Goal: Transaction & Acquisition: Purchase product/service

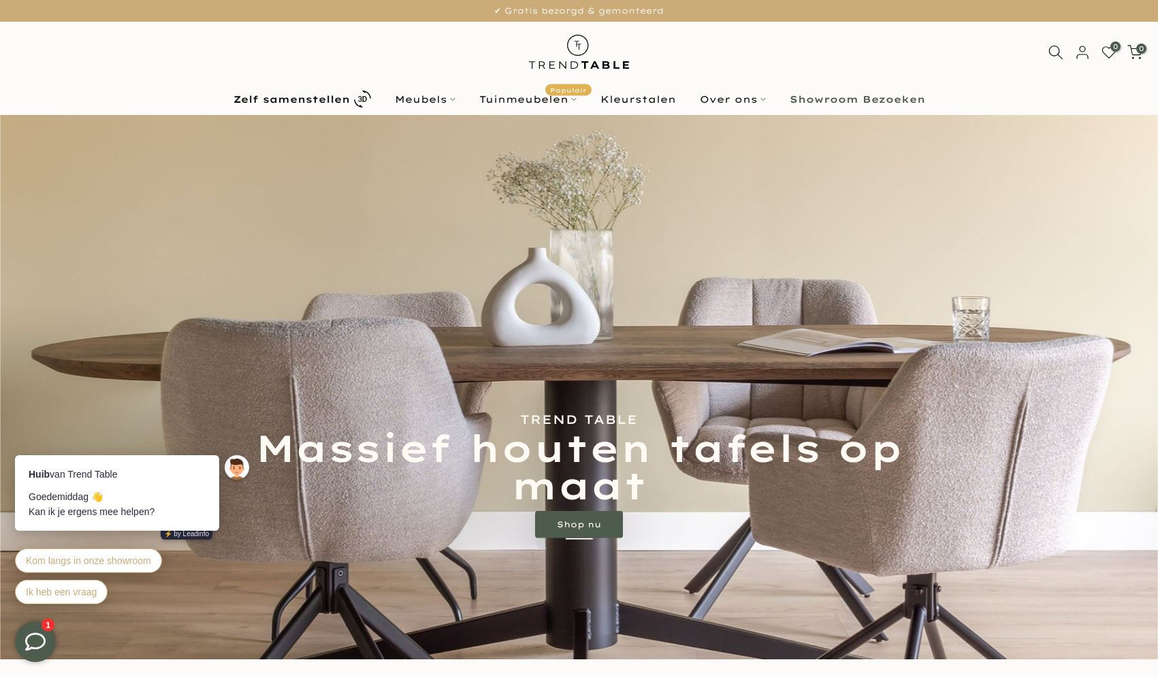
click at [586, 54] on img at bounding box center [578, 52] width 119 height 61
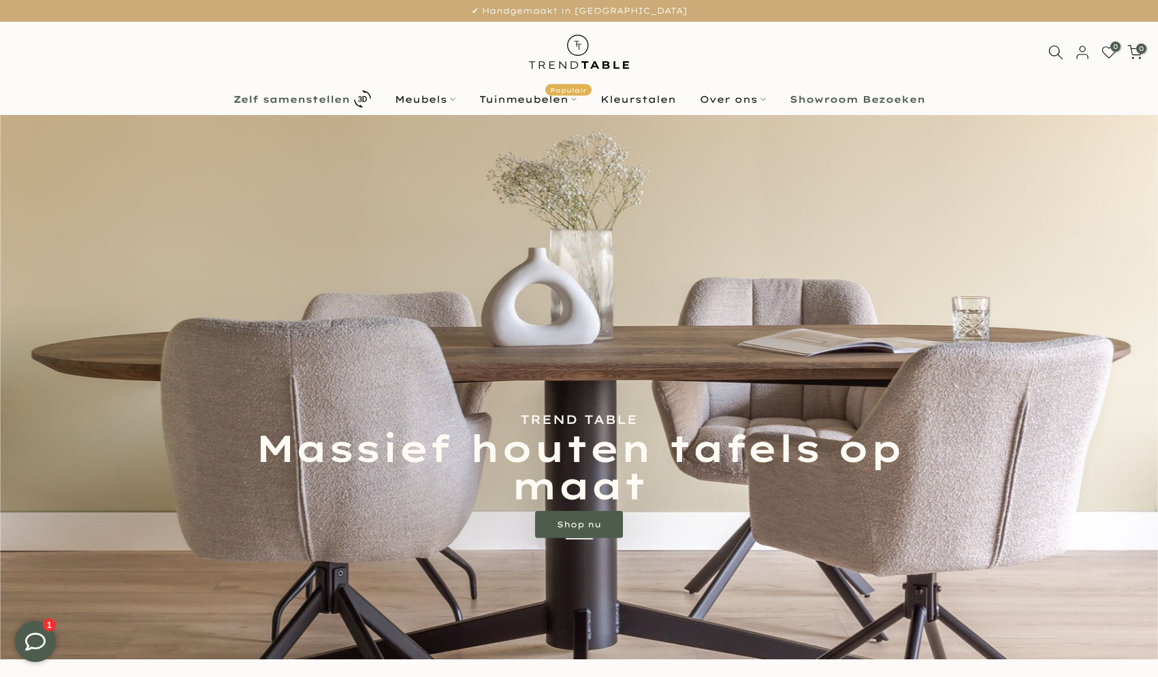
click at [278, 106] on link "Zelf samenstellen" at bounding box center [301, 99] width 161 height 24
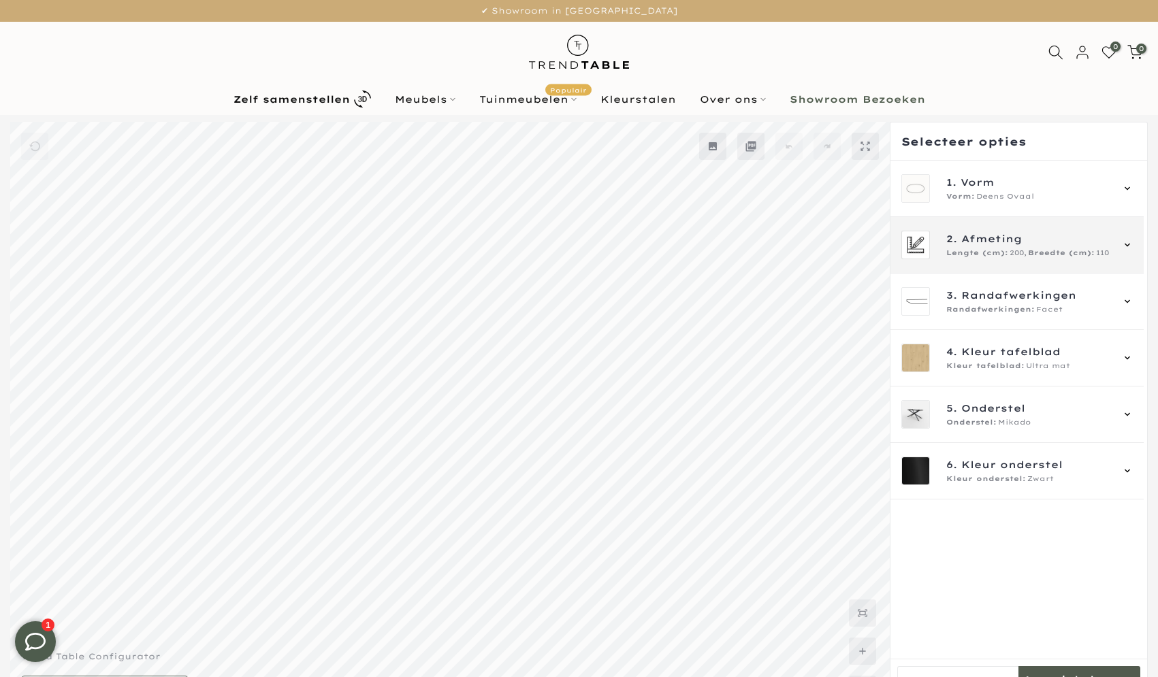
click at [1007, 263] on div "2. Afmeting Lengte (cm): 200, Breedte (cm): 110" at bounding box center [1016, 245] width 253 height 56
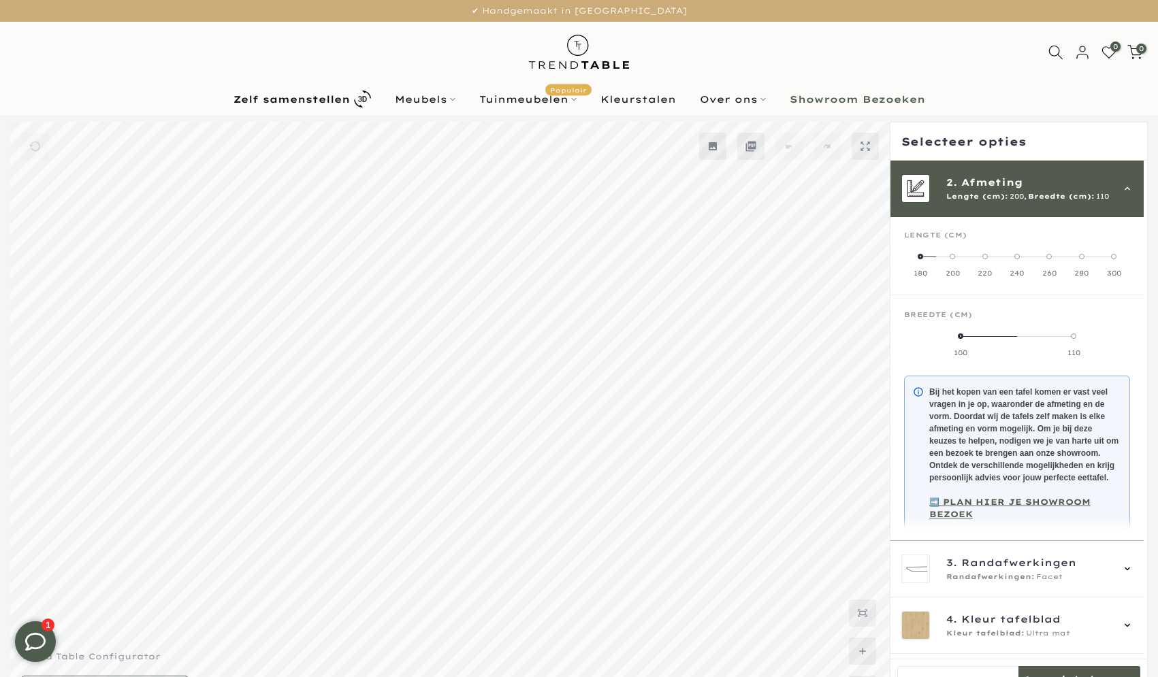
scroll to position [22, 0]
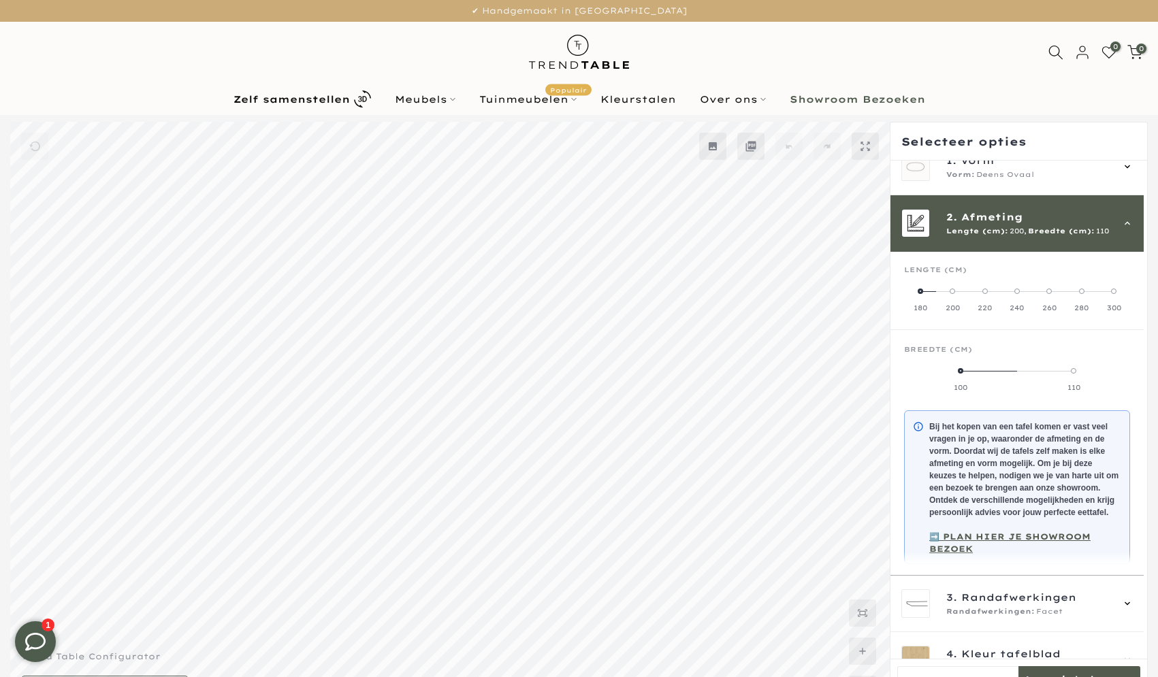
click at [989, 160] on mmq-side-panel-header at bounding box center [1018, 142] width 257 height 38
click at [989, 176] on span "Deens Ovaal" at bounding box center [1005, 174] width 58 height 11
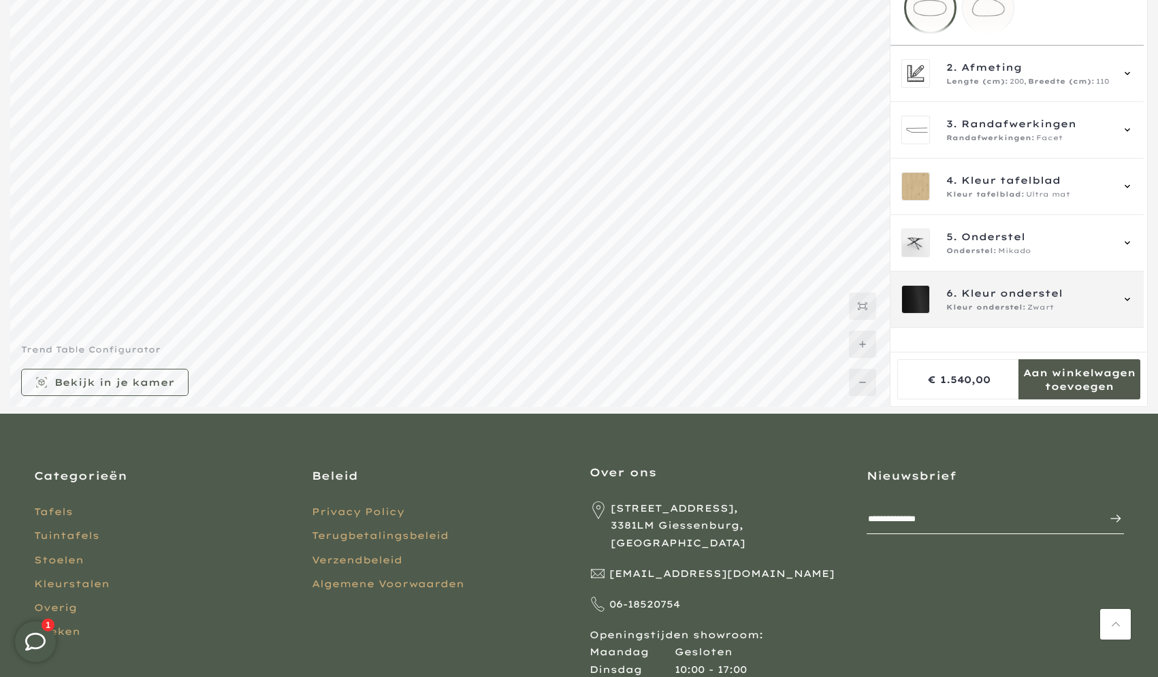
scroll to position [0, 0]
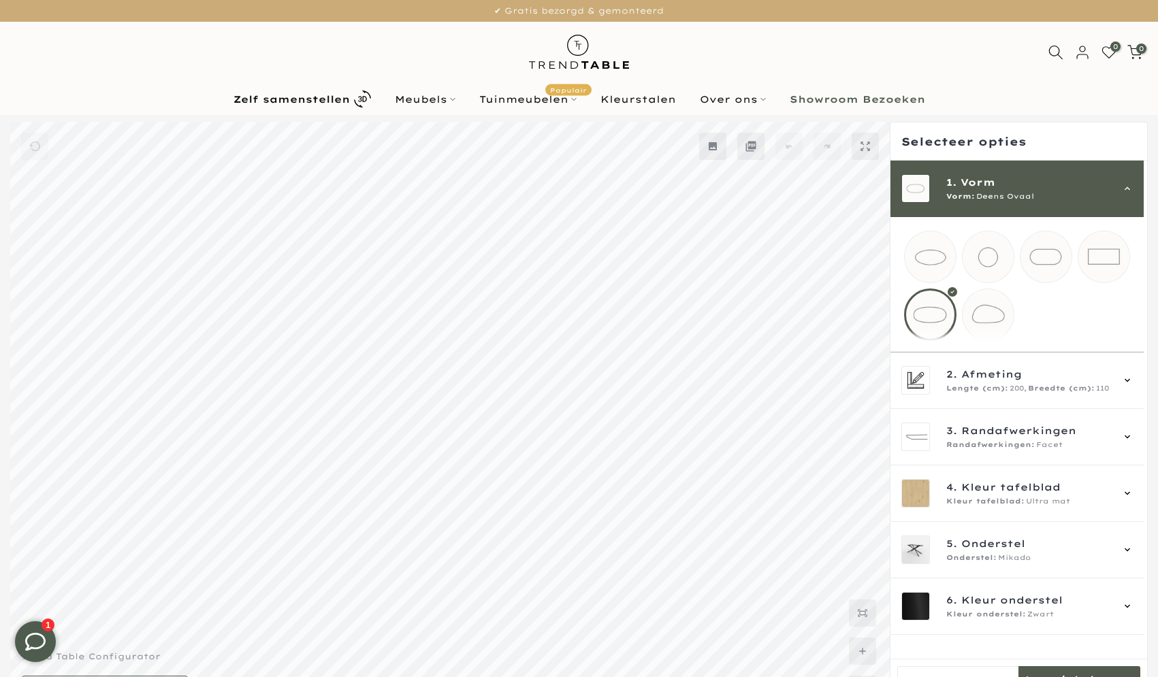
click at [982, 189] on span "Vorm" at bounding box center [977, 182] width 35 height 15
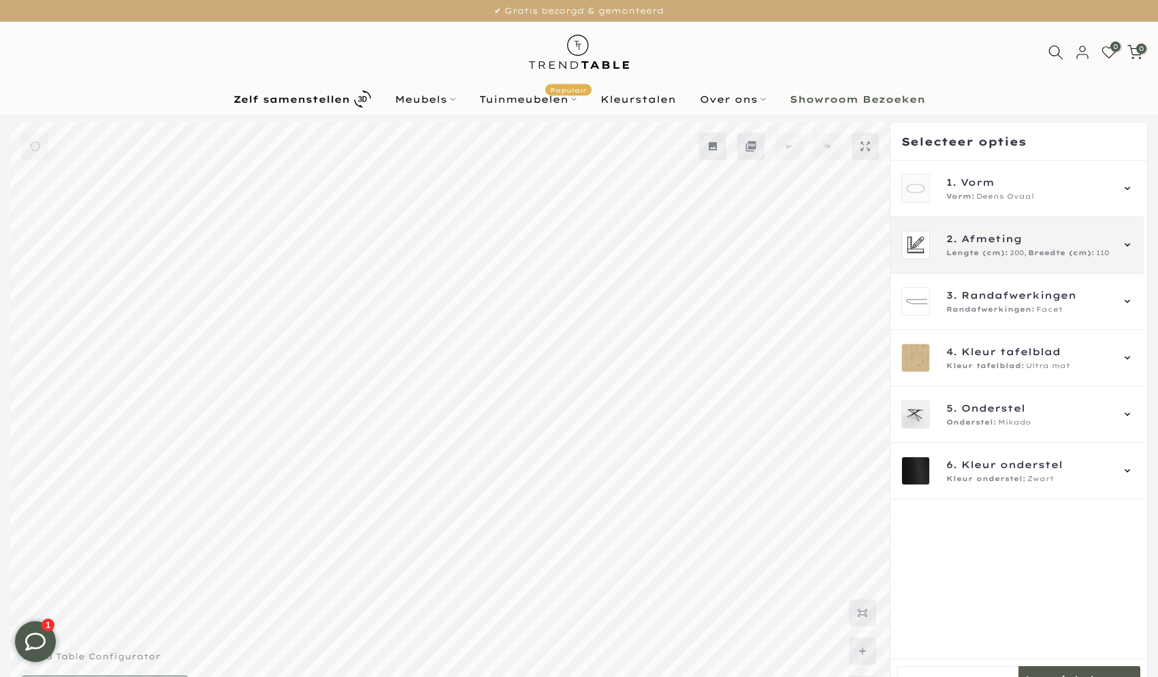
click at [964, 257] on span "Lengte (cm):" at bounding box center [977, 253] width 62 height 11
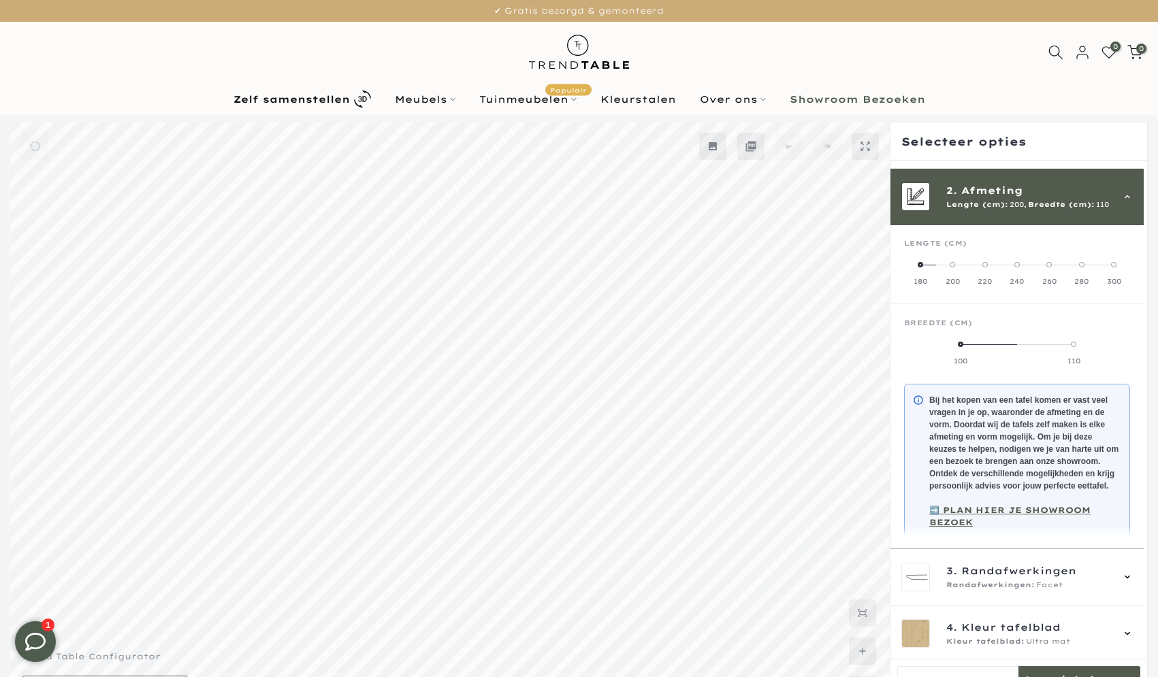
scroll to position [56, 0]
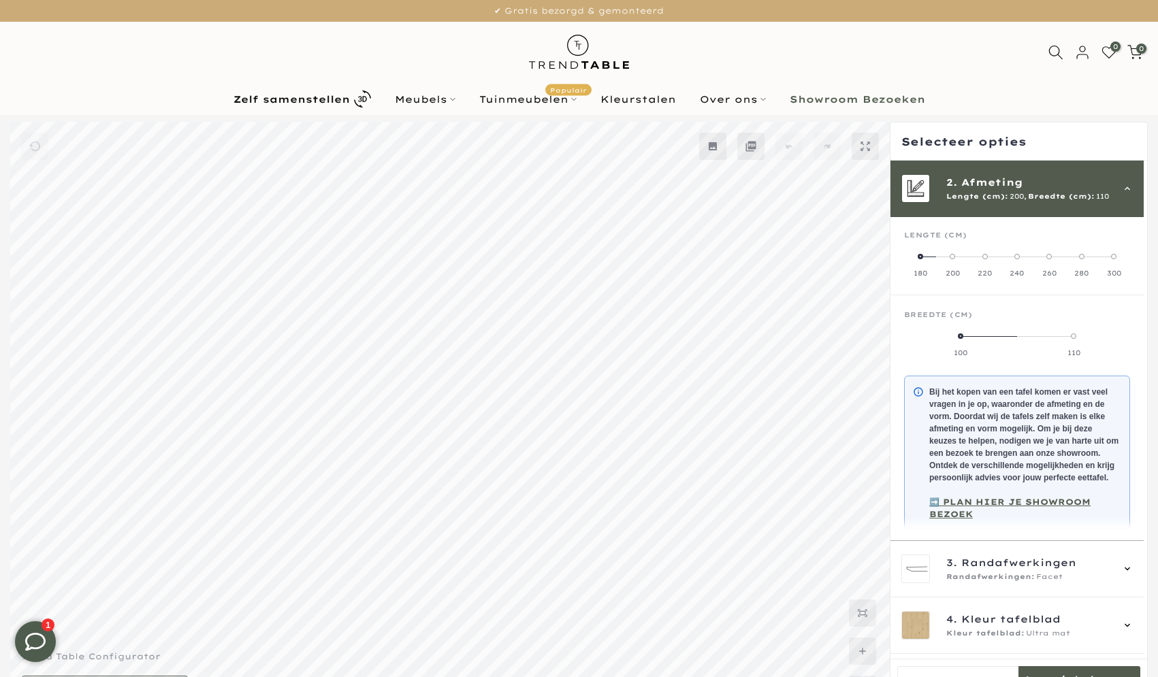
click at [989, 195] on span "Lengte (cm):" at bounding box center [977, 196] width 62 height 11
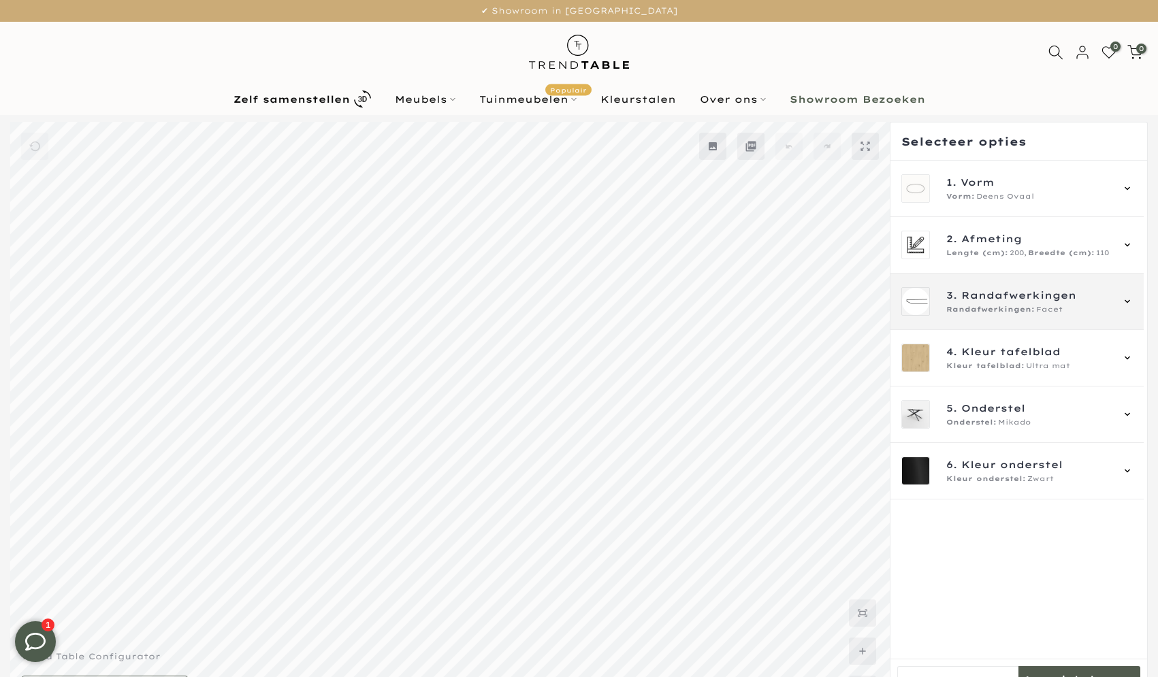
click at [980, 281] on div "3. Randafwerkingen Randafwerkingen: Facet" at bounding box center [1016, 302] width 253 height 56
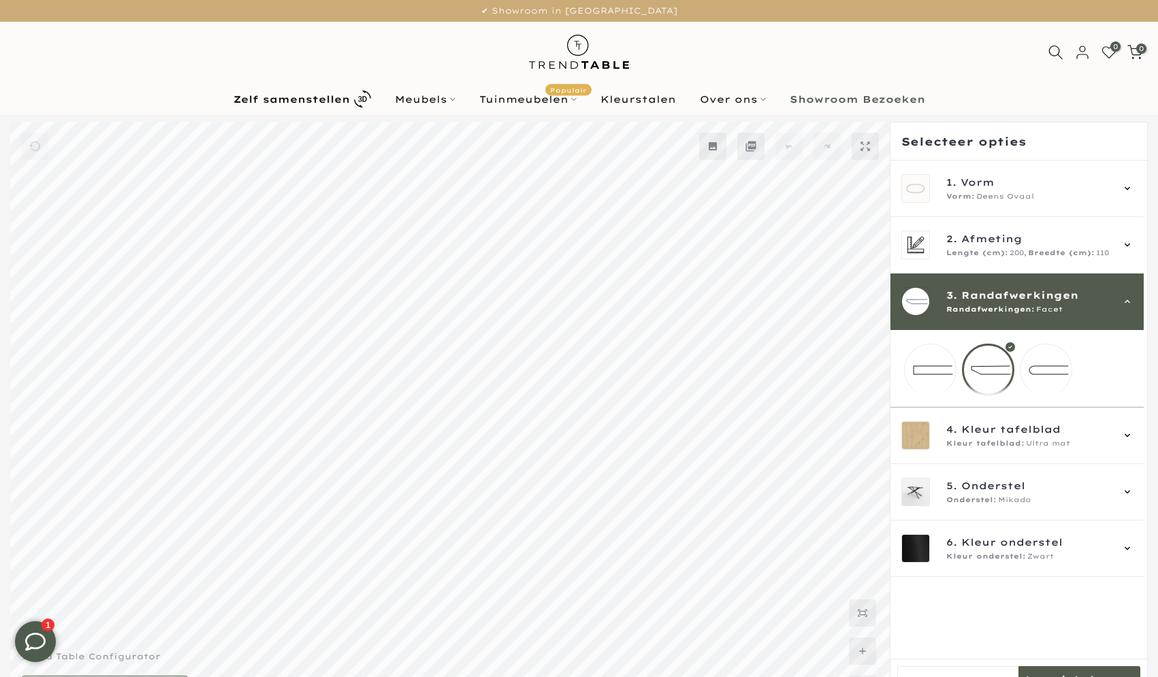
click at [980, 302] on span "Randafwerkingen" at bounding box center [1019, 295] width 117 height 15
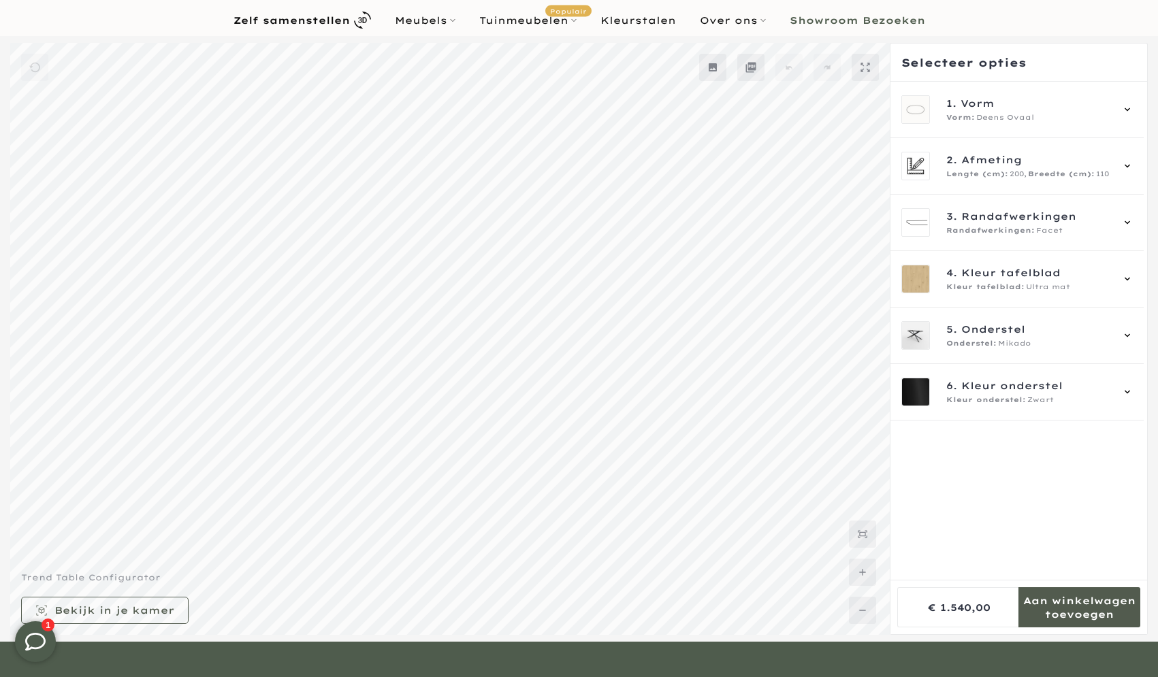
scroll to position [81, 0]
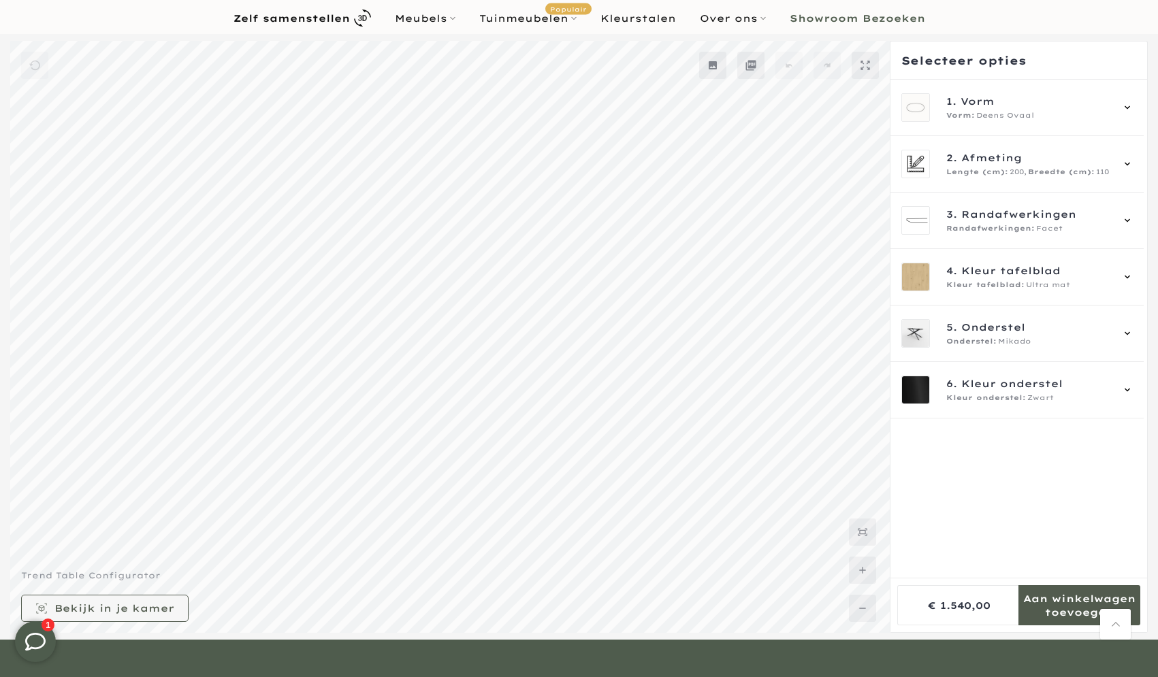
click at [150, 613] on mmq-formatted-message at bounding box center [114, 609] width 120 height 14
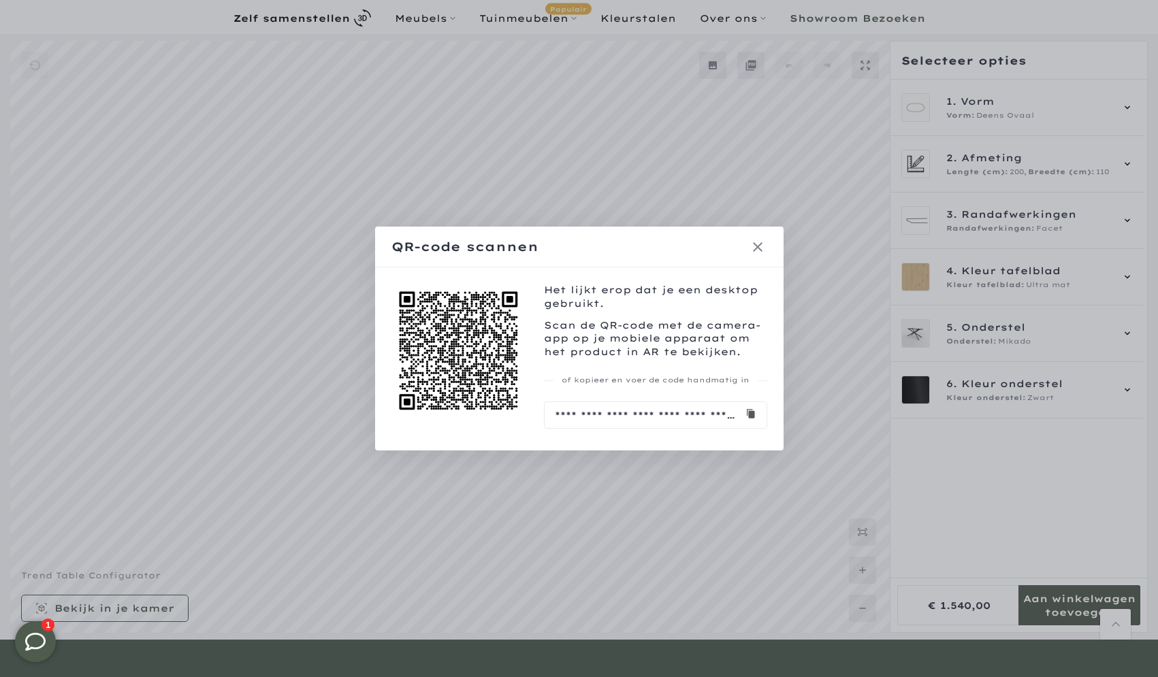
click at [755, 251] on icon at bounding box center [757, 247] width 16 height 16
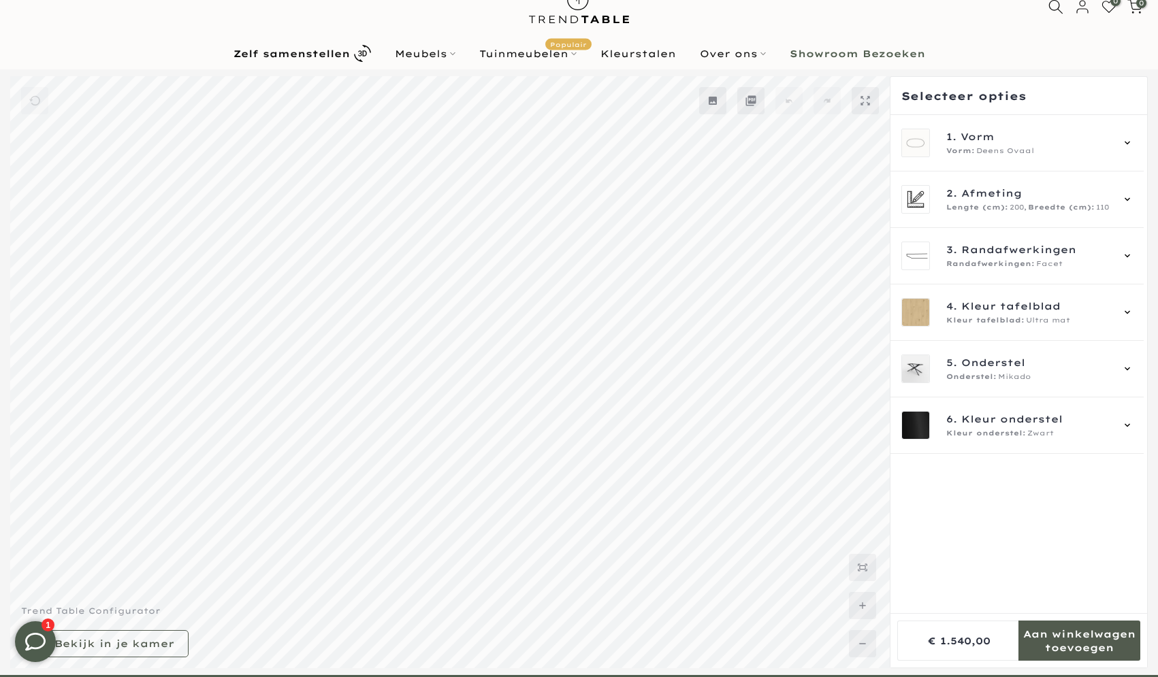
scroll to position [0, 0]
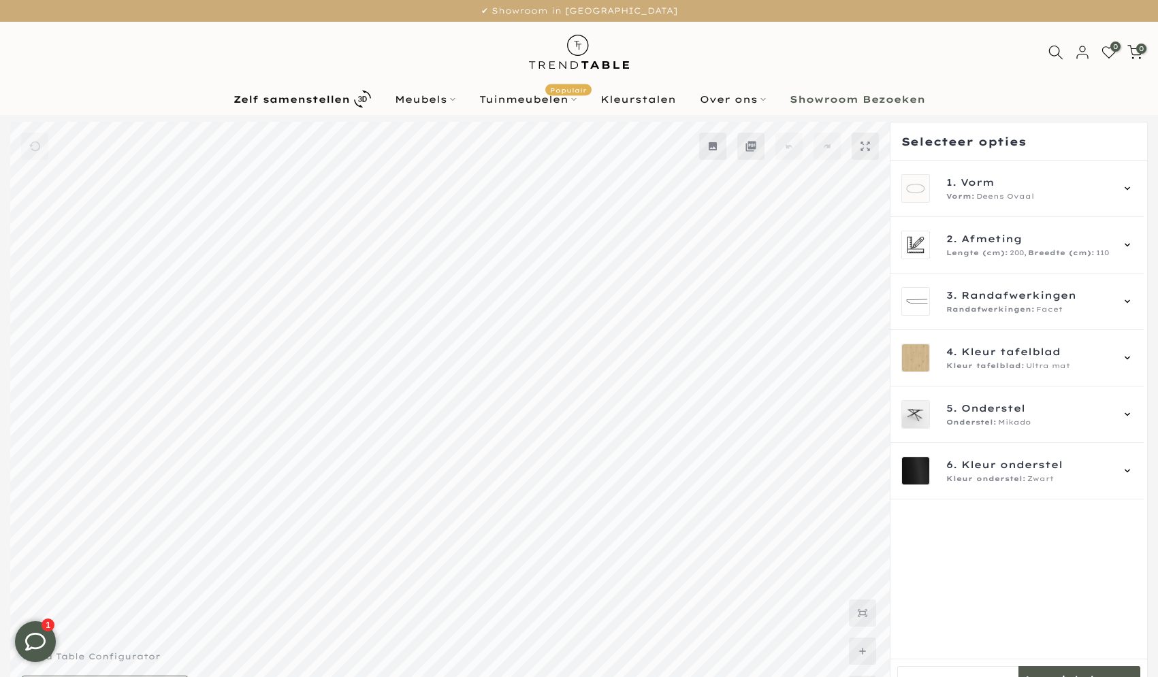
click at [581, 49] on img at bounding box center [578, 52] width 119 height 61
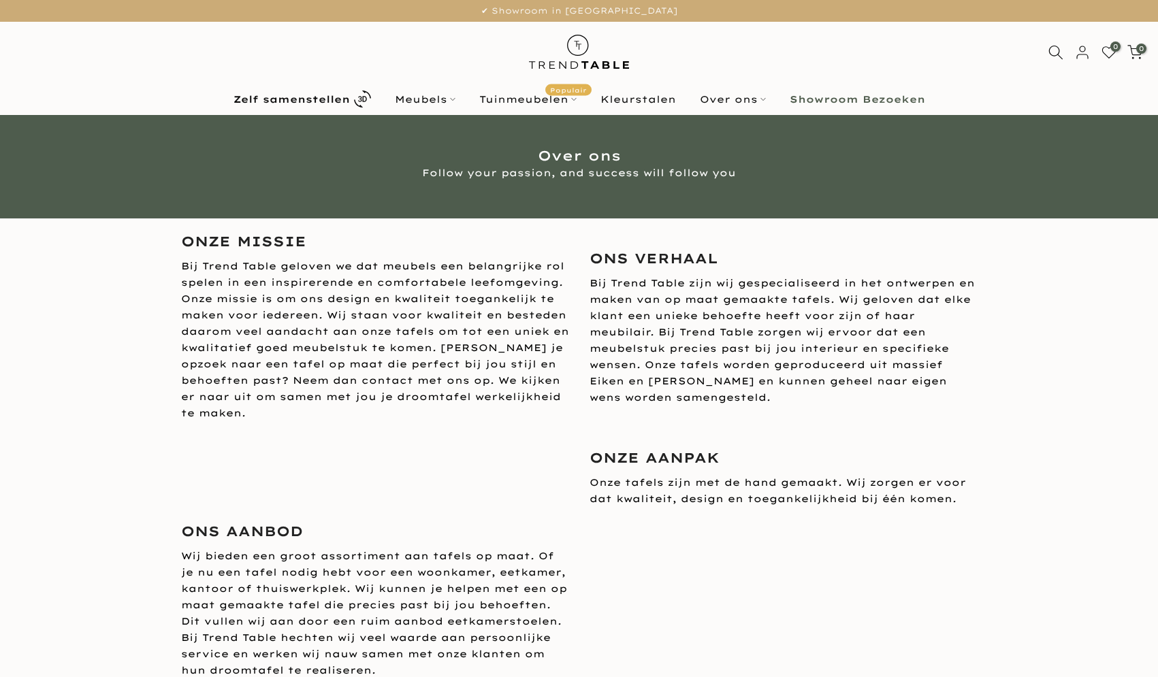
click at [587, 48] on img at bounding box center [578, 52] width 119 height 61
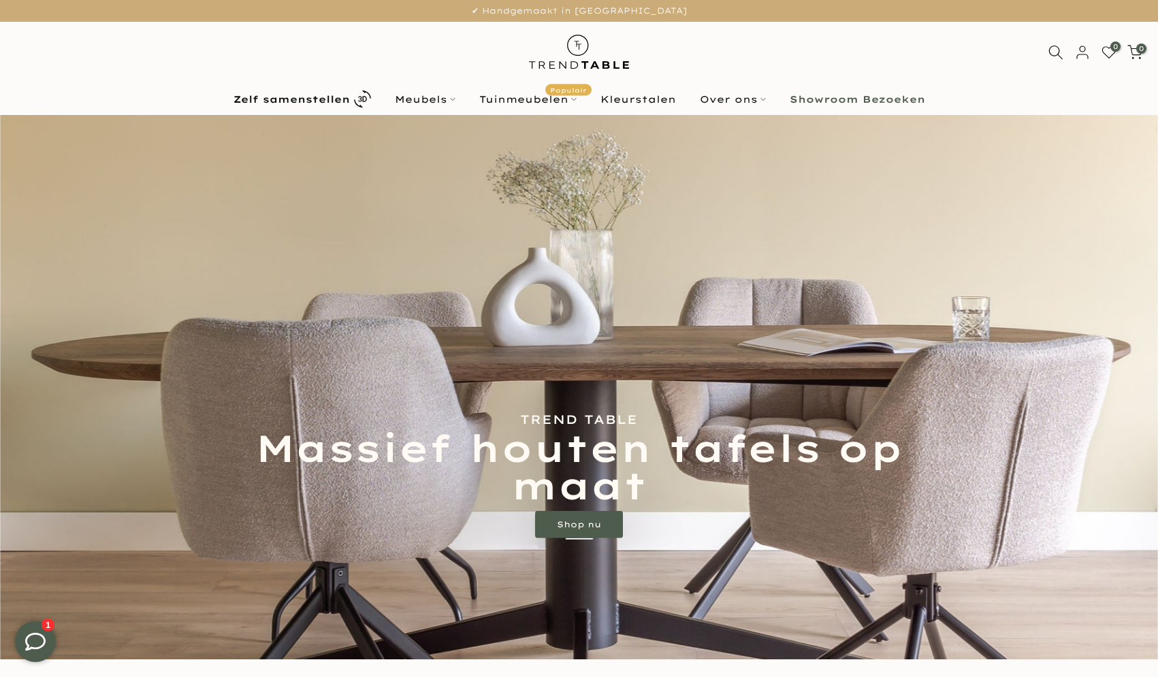
click at [568, 52] on img at bounding box center [578, 52] width 119 height 61
click at [576, 48] on img at bounding box center [578, 52] width 119 height 61
